Goal: Information Seeking & Learning: Find specific fact

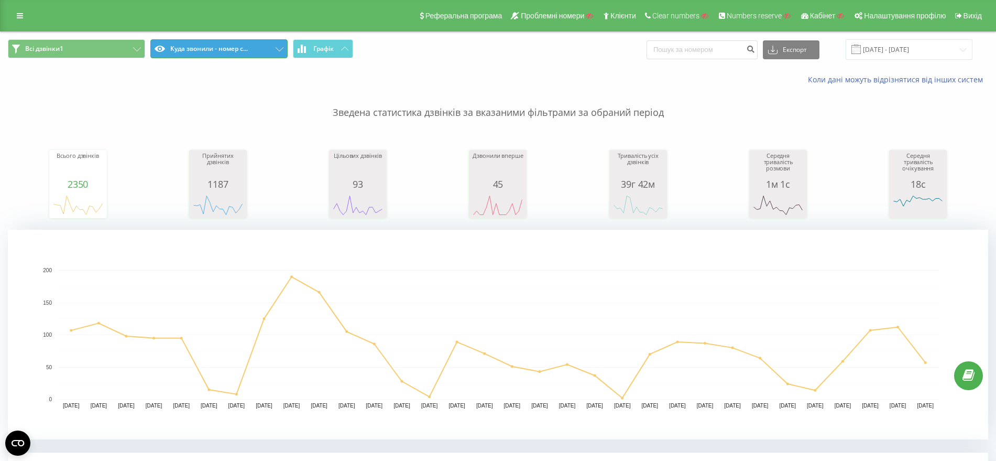
click at [269, 45] on button "Куда звонили - номер с..." at bounding box center [218, 48] width 137 height 19
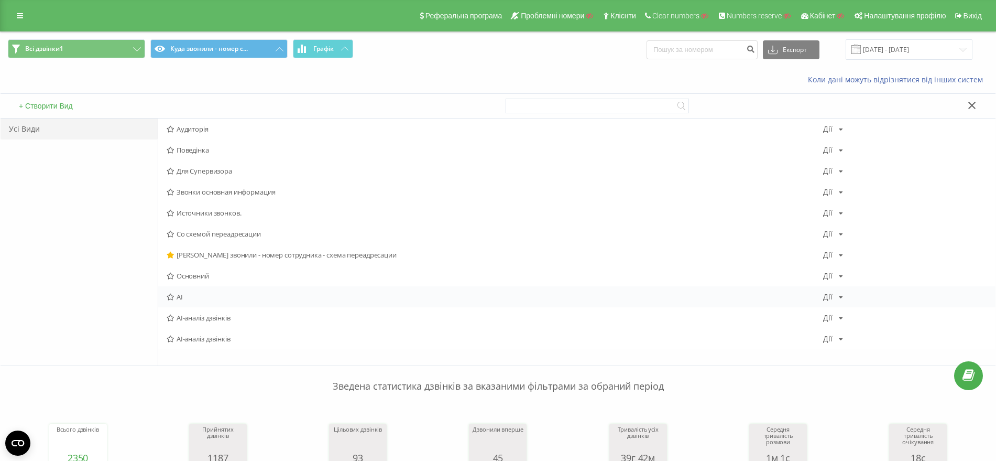
click at [178, 294] on span "АІ" at bounding box center [495, 296] width 657 height 7
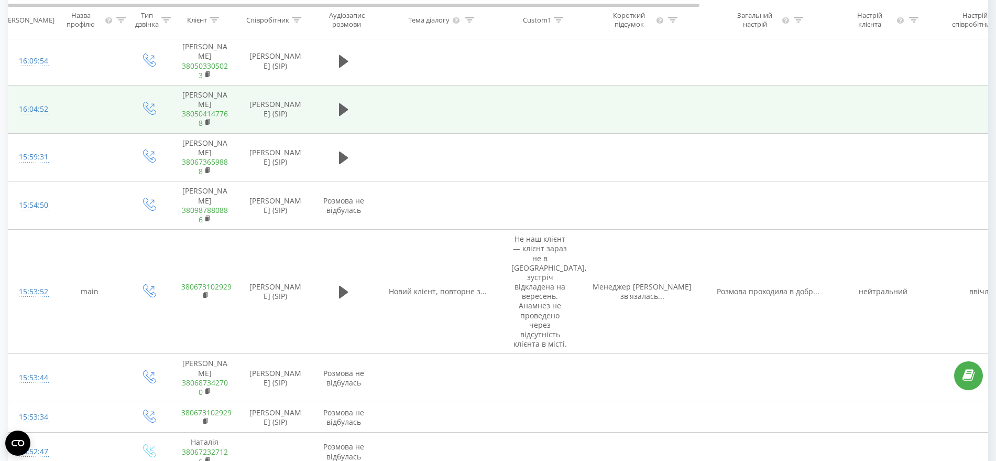
scroll to position [852, 0]
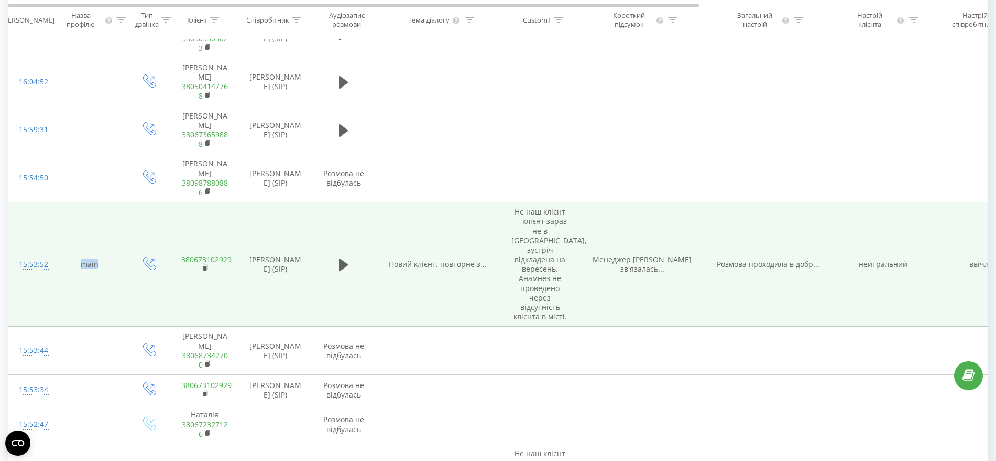
drag, startPoint x: 73, startPoint y: 224, endPoint x: 89, endPoint y: 219, distance: 16.6
click at [101, 224] on td "main" at bounding box center [89, 264] width 79 height 124
copy td "main"
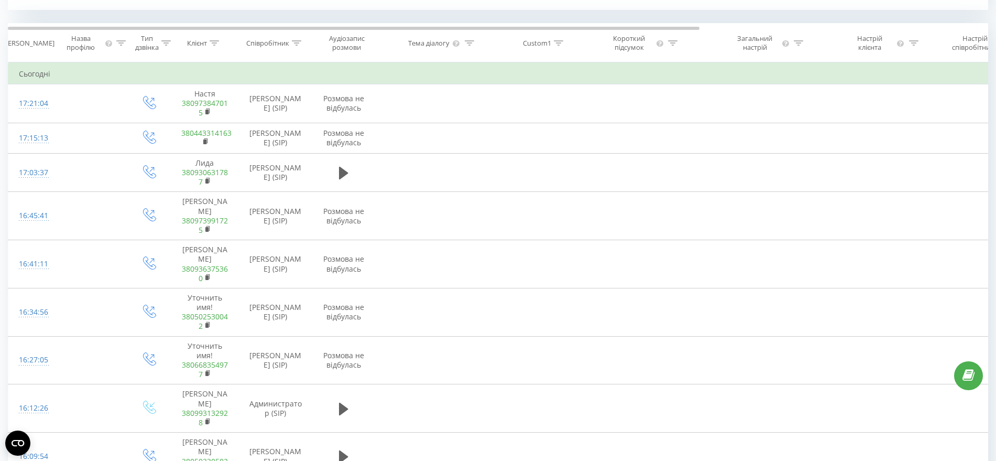
scroll to position [328, 0]
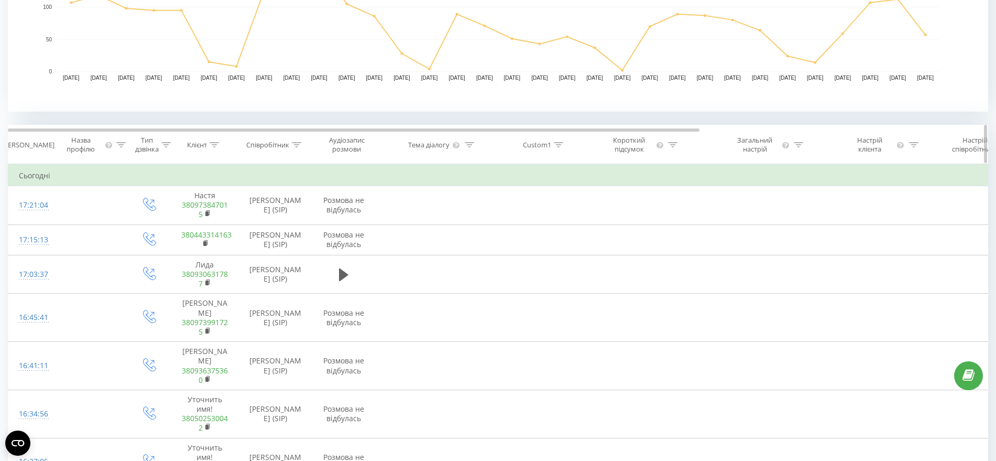
drag, startPoint x: 118, startPoint y: 145, endPoint x: 116, endPoint y: 164, distance: 19.0
click at [118, 148] on div at bounding box center [120, 144] width 9 height 9
click at [84, 219] on input "text" at bounding box center [90, 220] width 92 height 18
paste input "main"
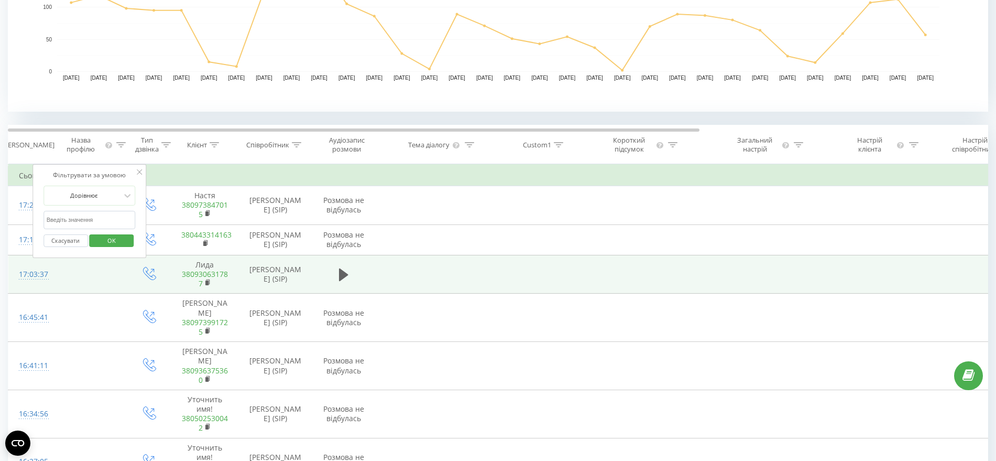
type input "main"
click button "OK" at bounding box center [112, 240] width 45 height 13
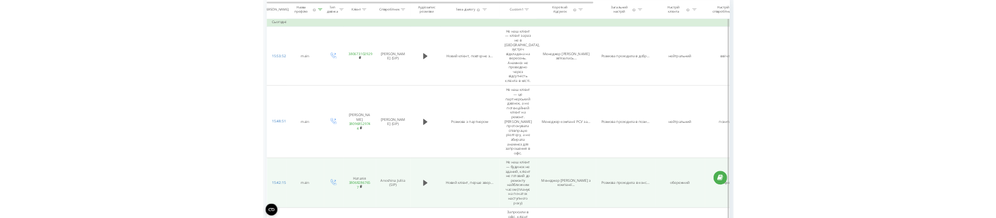
scroll to position [475, 0]
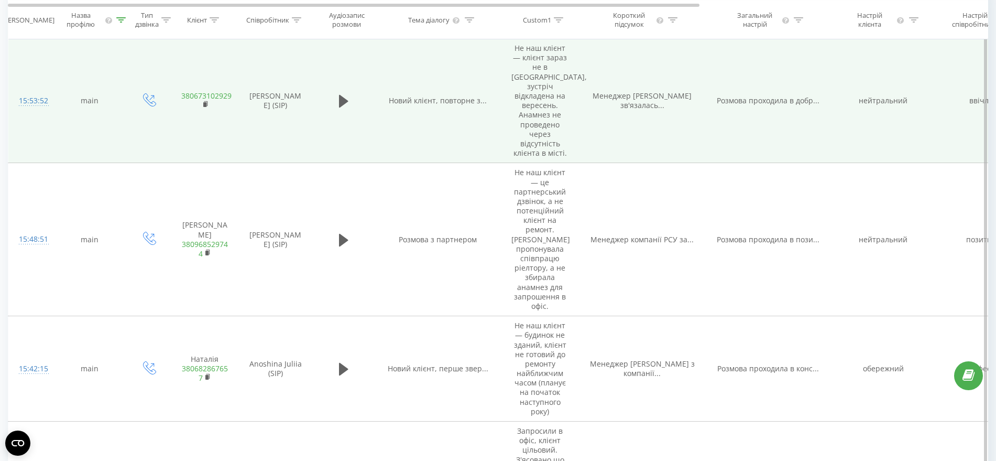
drag, startPoint x: 544, startPoint y: 69, endPoint x: 531, endPoint y: 61, distance: 14.8
click at [536, 70] on td "Не наш клієнт — клієнт зараз не в [GEOGRAPHIC_DATA], зустріч відкладена на вере…" at bounding box center [540, 101] width 79 height 124
drag, startPoint x: 514, startPoint y: 45, endPoint x: 567, endPoint y: 139, distance: 108.6
click at [567, 139] on td "Не наш клієнт — клієнт зараз не в [GEOGRAPHIC_DATA], зустріч відкладена на вере…" at bounding box center [540, 101] width 79 height 124
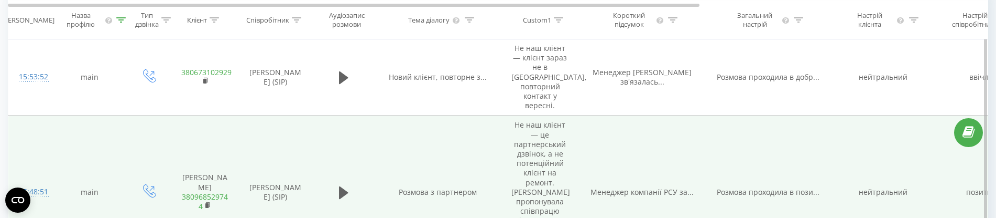
click at [540, 148] on td "Не наш клієнт — це партнерський дзвінок, а не потенційний клієнт на ремонт. [PE…" at bounding box center [540, 191] width 79 height 153
click at [529, 150] on td "Не наш клієнт — це партнерський дзвінок, а не потенційний клієнт на ремонт. [PE…" at bounding box center [540, 191] width 79 height 153
click at [529, 189] on td "Не наш клієнт — це партнерський дзвінок, а не потенційний клієнт на ремонт. [PE…" at bounding box center [540, 191] width 79 height 153
click at [531, 166] on td "Не наш клієнт — це партнерський дзвінок, а не потенційний клієнт на ремонт. [PE…" at bounding box center [540, 191] width 79 height 153
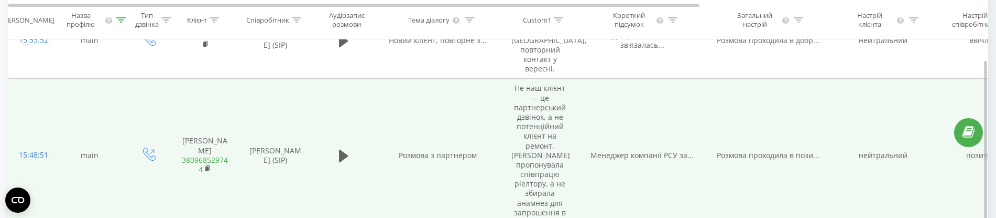
scroll to position [540, 0]
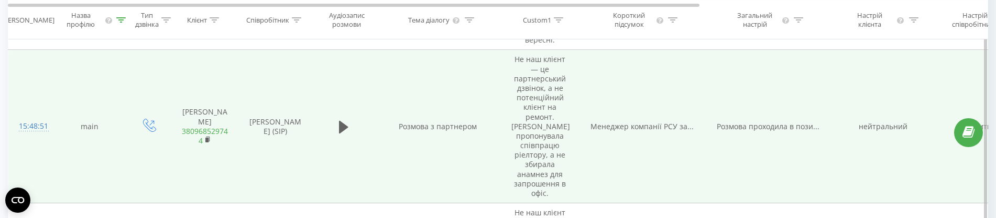
click at [537, 137] on td "Не наш клієнт — це партнерський дзвінок, а не потенційний клієнт на ремонт. [PE…" at bounding box center [540, 126] width 79 height 153
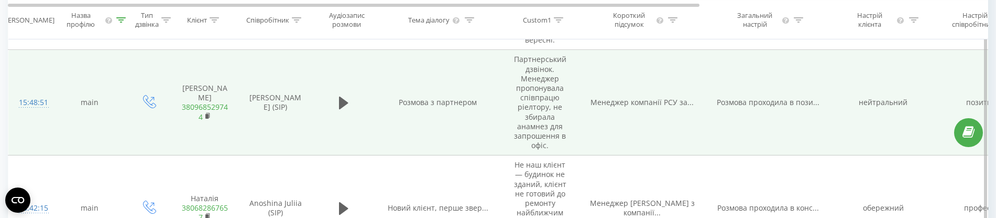
click at [549, 106] on td "Партнерський дзвінок. Менеджер пропонувала співпрацю ріелтору, не збирала анамн…" at bounding box center [540, 102] width 79 height 105
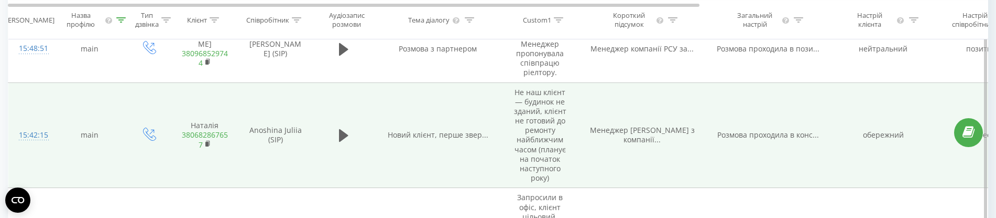
scroll to position [606, 0]
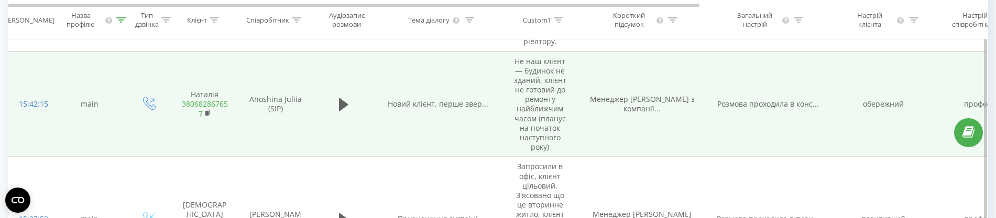
click at [524, 120] on td "Не наш клієнт — будинок не зданий, клієнт не готовий до ремонту найближчим часо…" at bounding box center [540, 103] width 79 height 105
drag, startPoint x: 540, startPoint y: 108, endPoint x: 533, endPoint y: 104, distance: 8.5
click at [533, 104] on td "Не наш клієнт — будинок не зданий, клієнт не готовий до ремонту найближчим часо…" at bounding box center [540, 103] width 79 height 105
drag, startPoint x: 533, startPoint y: 104, endPoint x: 506, endPoint y: 80, distance: 36.7
click at [506, 81] on td "Не наш клієнт — будинок не зданий, клієнт не готовий до ремонту найближчим часо…" at bounding box center [540, 103] width 79 height 105
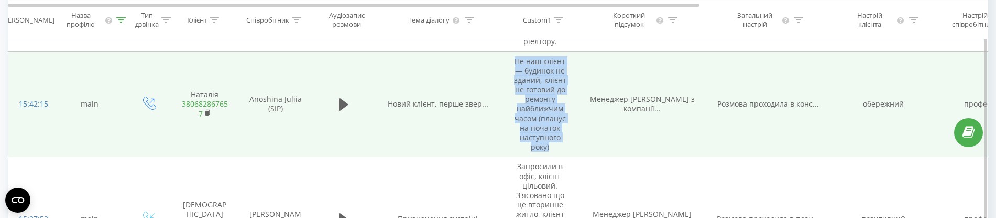
drag, startPoint x: 516, startPoint y: 43, endPoint x: 554, endPoint y: 140, distance: 104.5
click at [554, 140] on td "Не наш клієнт — будинок не зданий, клієнт не готовий до ремонту найближчим часо…" at bounding box center [540, 103] width 79 height 105
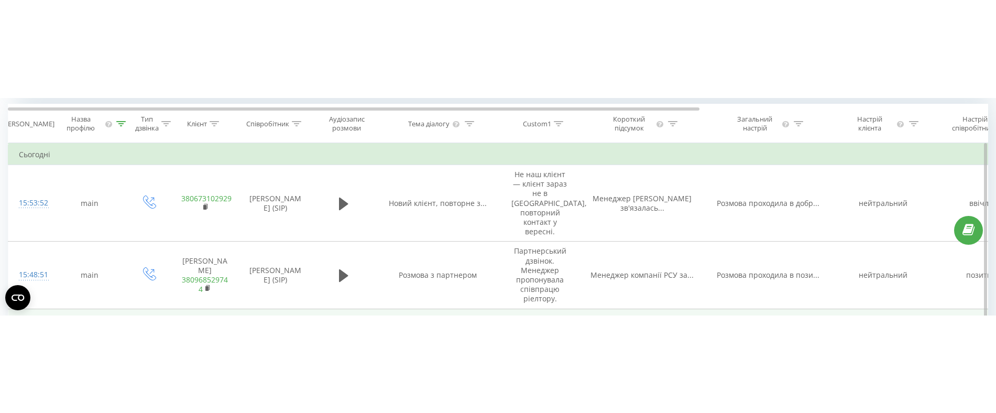
scroll to position [475, 0]
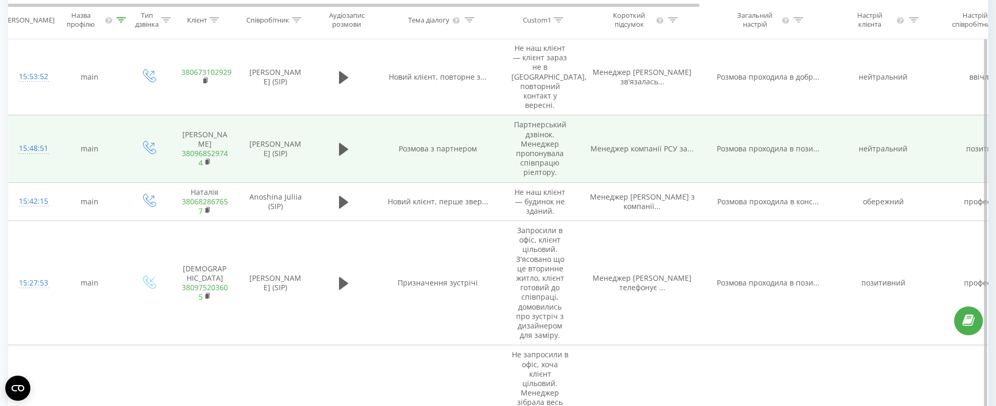
click at [636, 144] on span "Менеджер компанії РСУ за..." at bounding box center [642, 149] width 103 height 10
drag, startPoint x: 593, startPoint y: 139, endPoint x: 687, endPoint y: 144, distance: 93.9
click at [687, 144] on td "Менеджер компанії РСУ за..." at bounding box center [643, 148] width 126 height 67
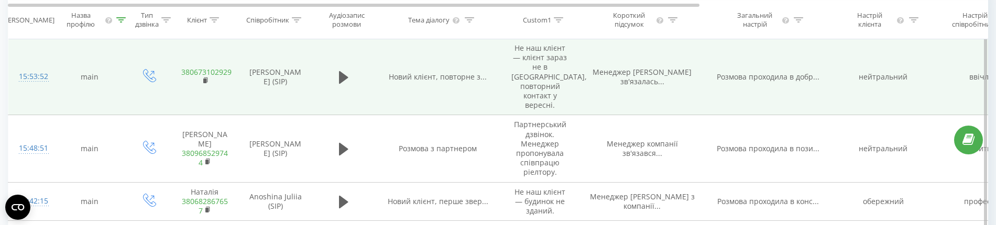
click at [609, 72] on span "Менеджер [PERSON_NAME] зв'язалась..." at bounding box center [642, 76] width 99 height 19
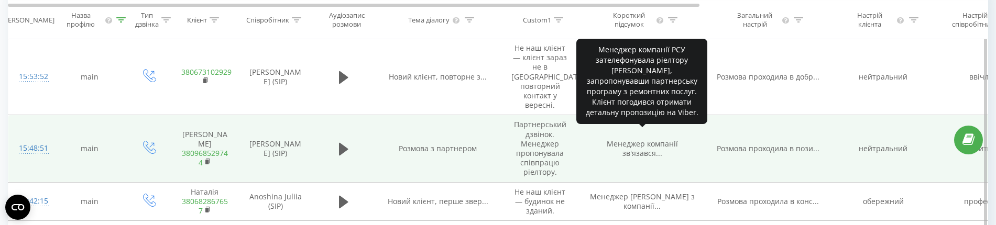
drag, startPoint x: 630, startPoint y: 137, endPoint x: 610, endPoint y: 138, distance: 19.9
click at [617, 151] on td "Менеджер компанії зв'язався..." at bounding box center [643, 148] width 126 height 67
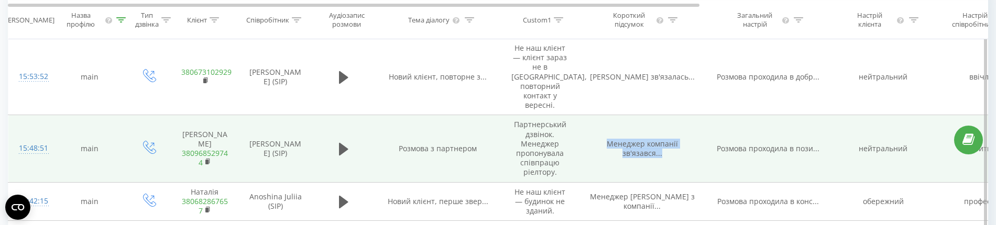
drag, startPoint x: 606, startPoint y: 131, endPoint x: 655, endPoint y: 140, distance: 49.7
click at [672, 144] on td "Менеджер компанії зв'язався..." at bounding box center [643, 148] width 126 height 67
click at [607, 163] on td "[PERSON_NAME] зв'язався..." at bounding box center [643, 148] width 126 height 67
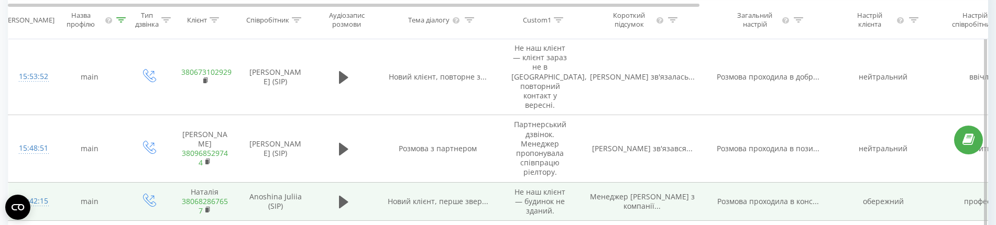
click at [630, 194] on span "Менеджер [PERSON_NAME] з компанії..." at bounding box center [642, 201] width 105 height 19
click at [544, 196] on td "Не наш клієнт — будинок не зданий." at bounding box center [540, 201] width 79 height 39
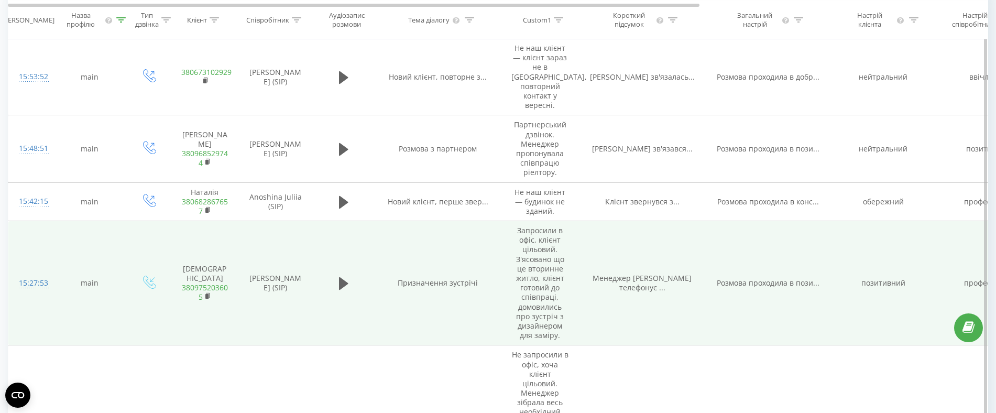
drag, startPoint x: 115, startPoint y: 324, endPoint x: 115, endPoint y: 310, distance: 14.7
click at [115, 321] on td "main" at bounding box center [89, 283] width 79 height 124
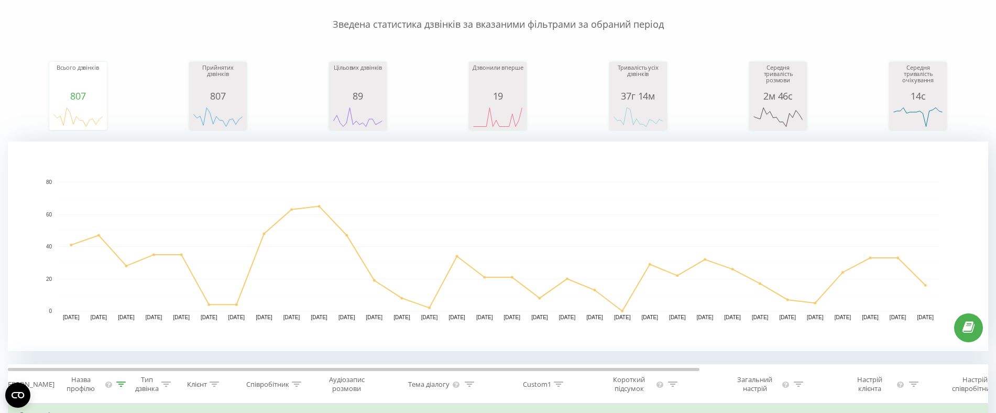
scroll to position [0, 0]
